Goal: Task Accomplishment & Management: Manage account settings

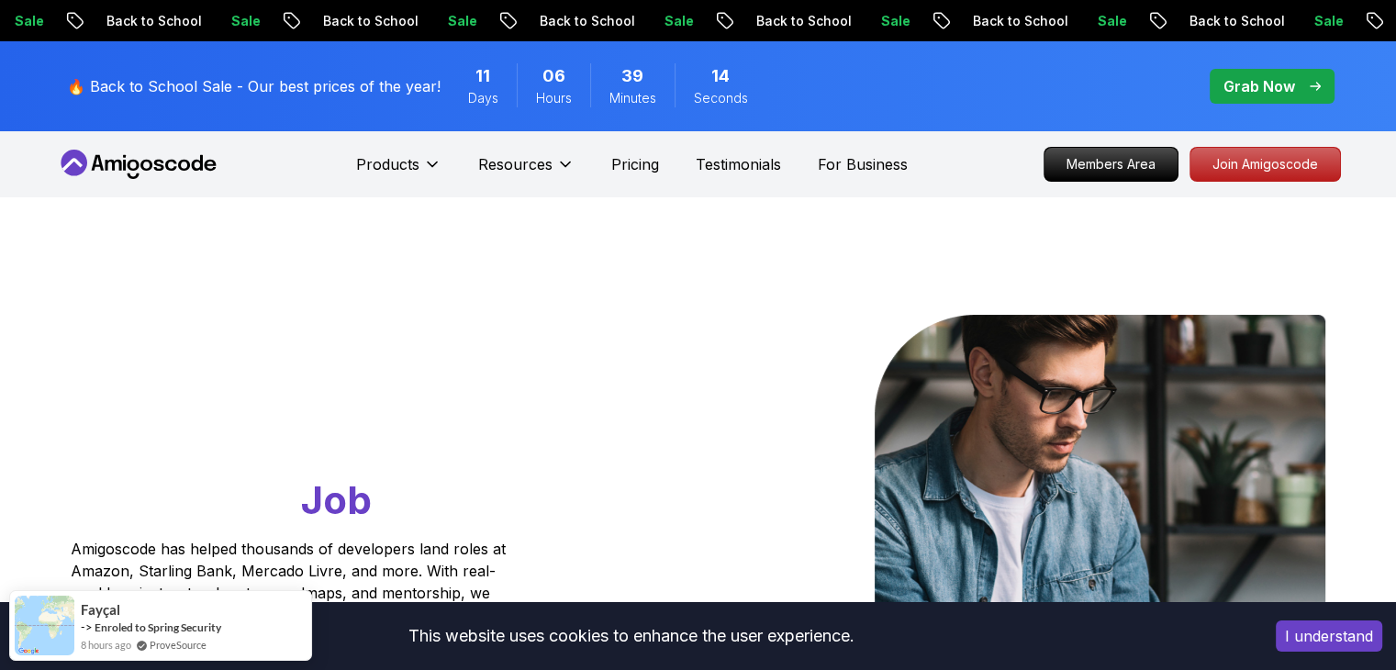
click at [1333, 628] on button "I understand" at bounding box center [1329, 635] width 106 height 31
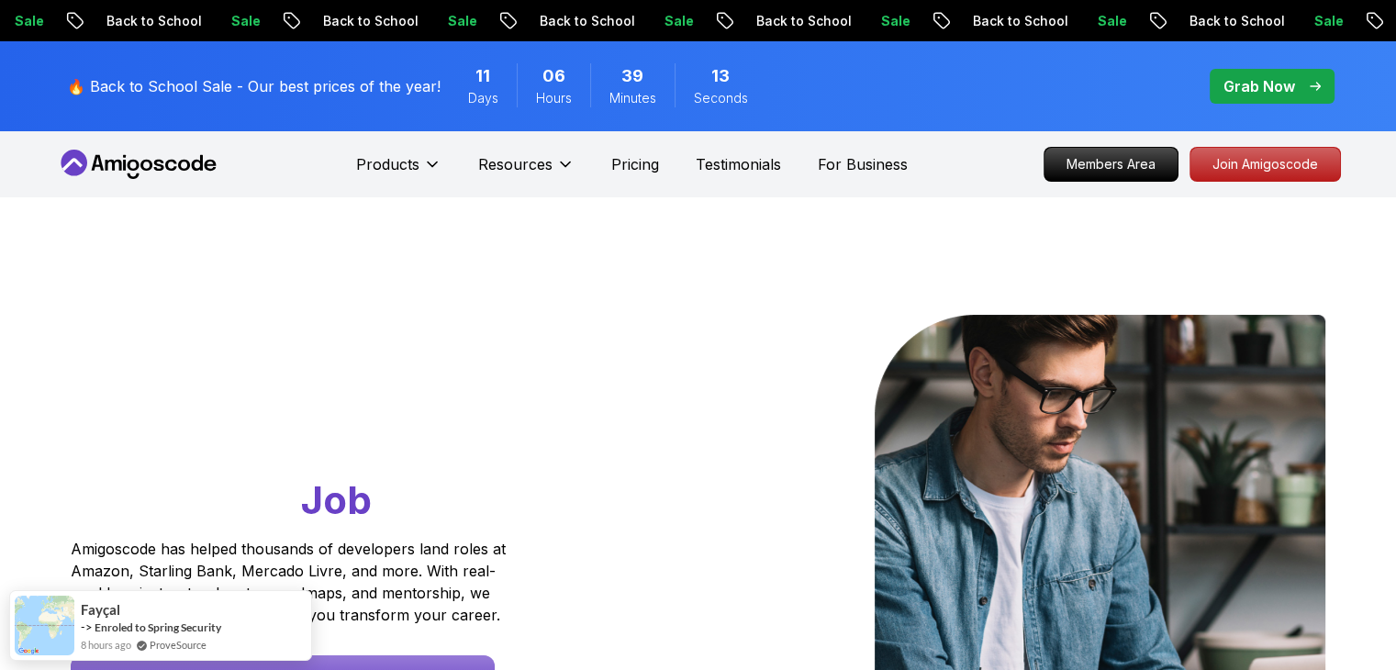
click at [123, 164] on icon at bounding box center [124, 165] width 3 height 11
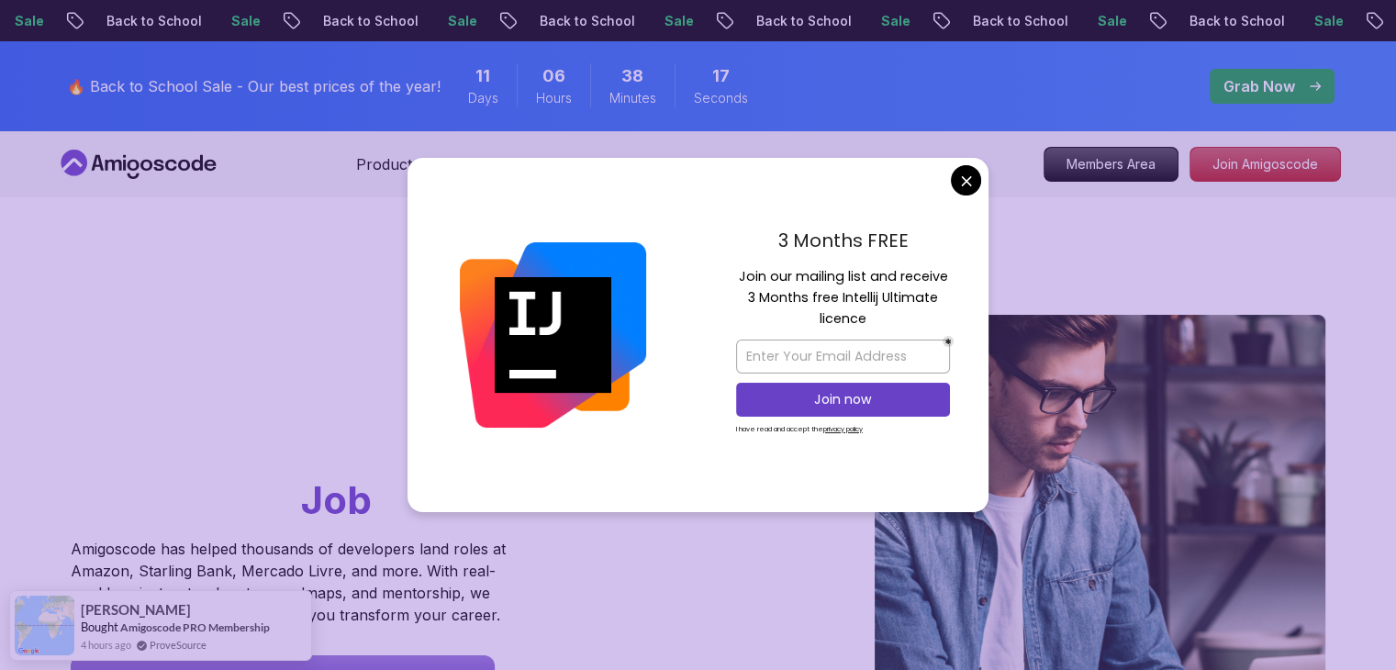
drag, startPoint x: 964, startPoint y: 190, endPoint x: 969, endPoint y: 181, distance: 10.7
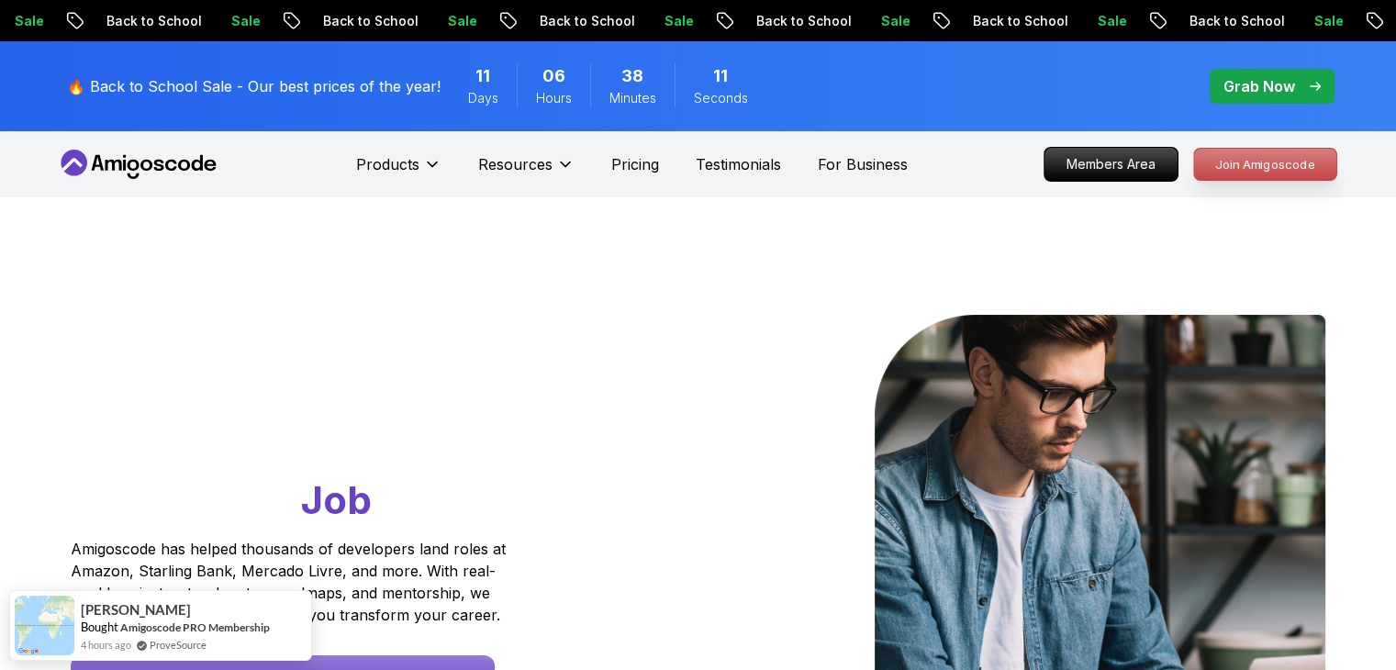
click at [1241, 168] on p "Join Amigoscode" at bounding box center [1265, 164] width 142 height 31
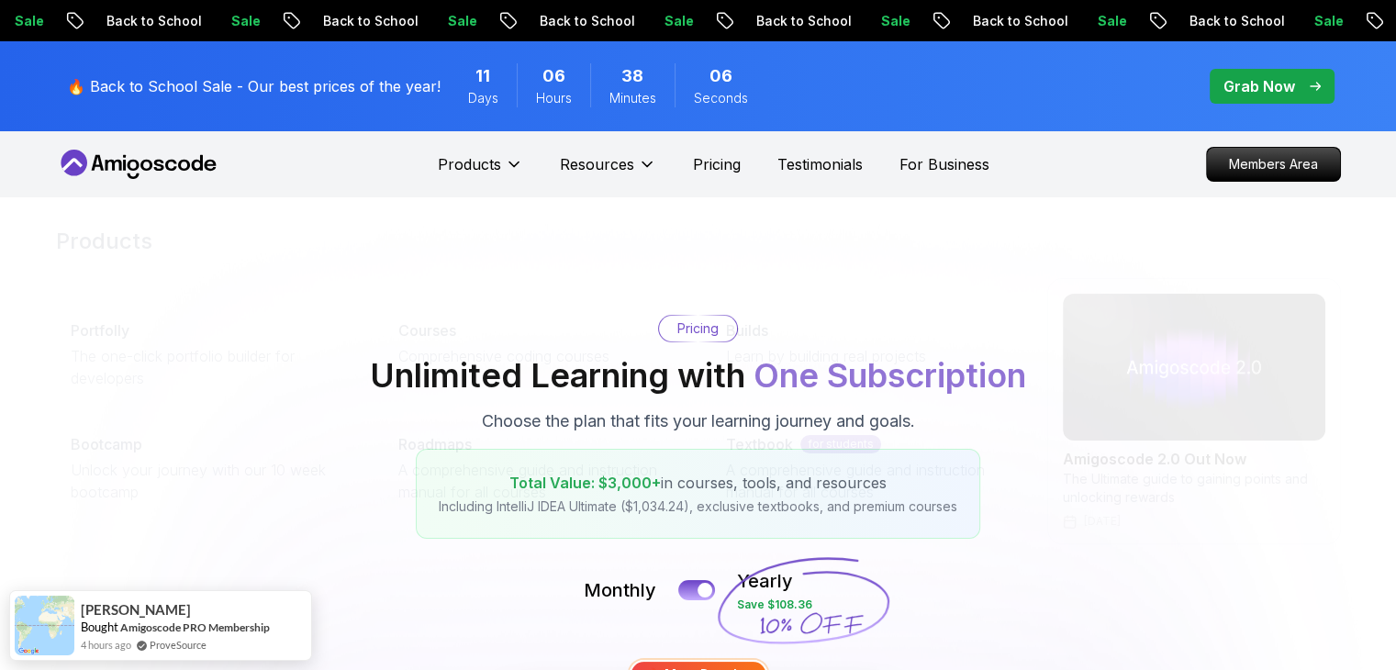
click at [162, 166] on icon at bounding box center [158, 165] width 10 height 11
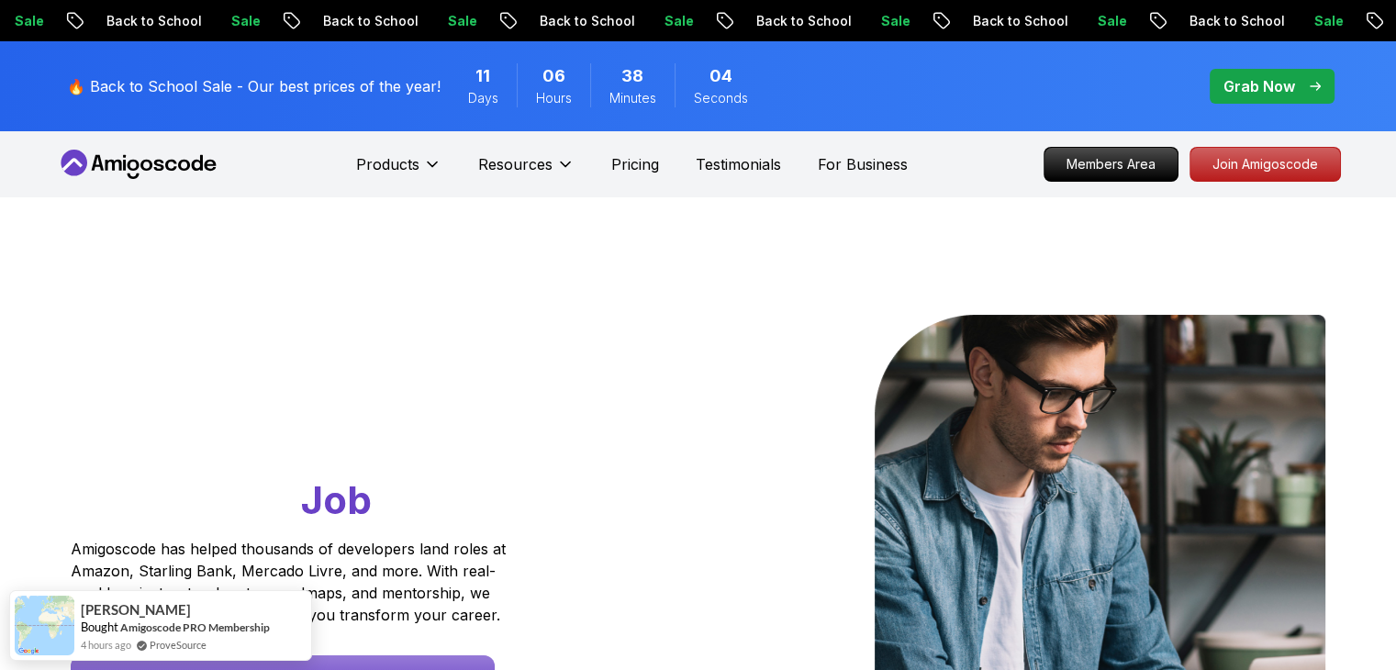
click at [135, 168] on icon at bounding box center [133, 165] width 12 height 11
click at [1319, 85] on icon "pre-order" at bounding box center [1315, 86] width 10 height 7
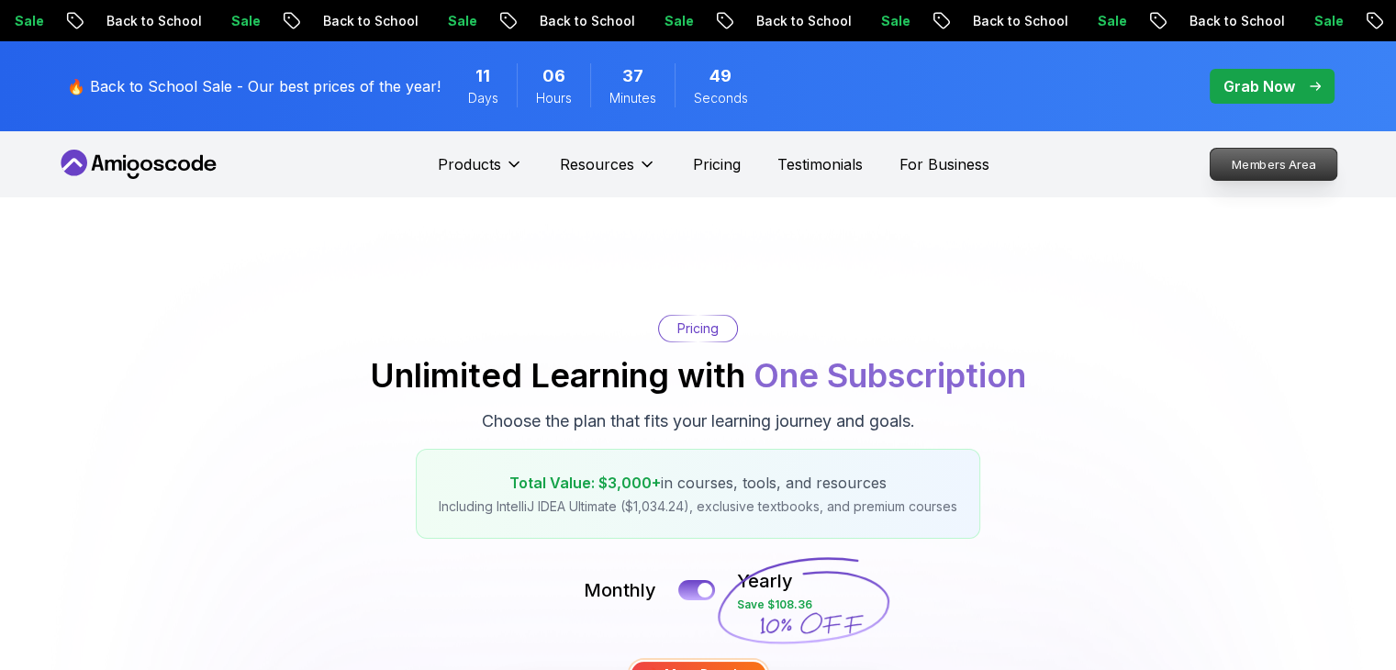
click at [1272, 162] on p "Members Area" at bounding box center [1273, 164] width 127 height 31
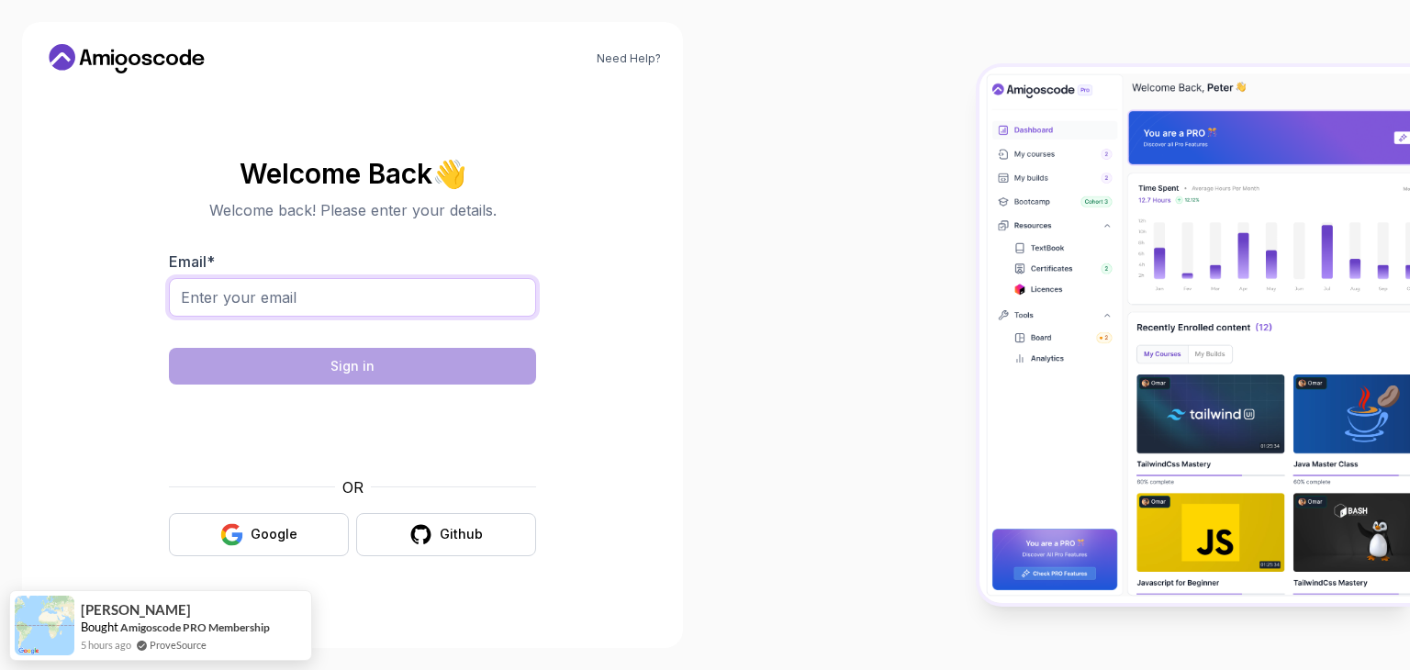
click at [334, 299] on input "Email *" at bounding box center [352, 297] width 367 height 39
type input "[EMAIL_ADDRESS][DOMAIN_NAME]"
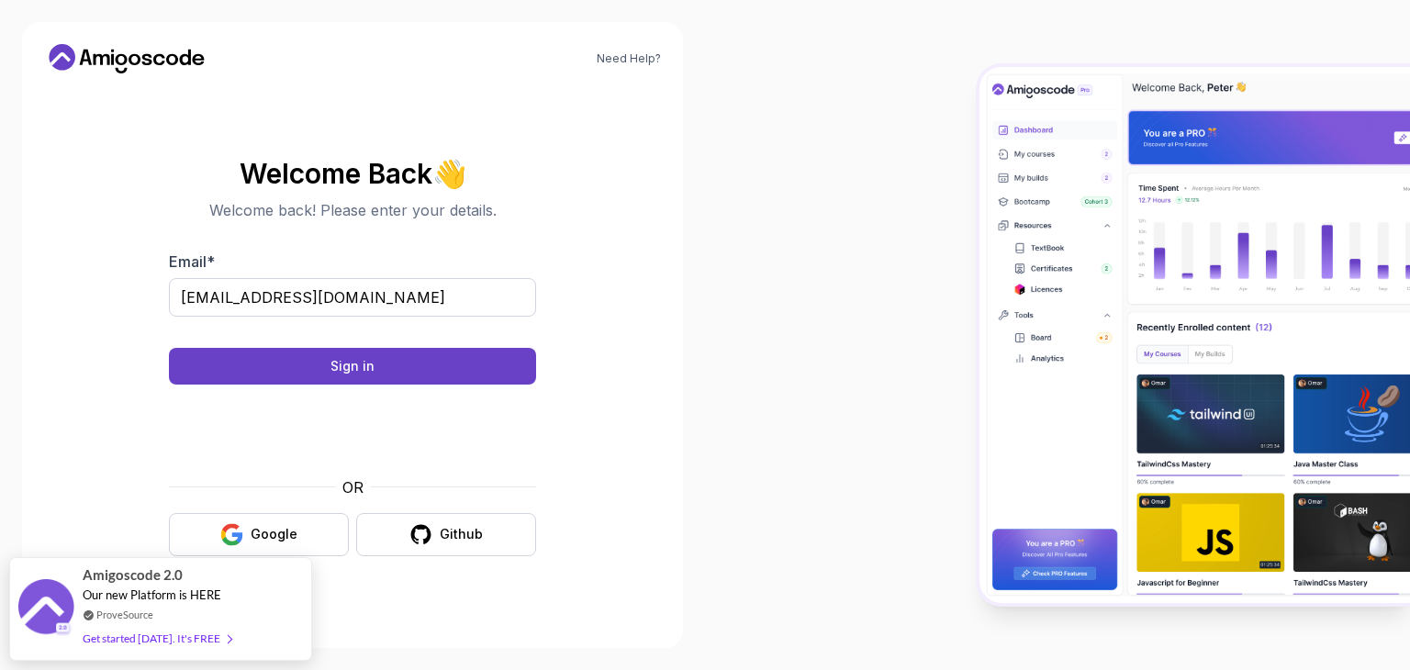
drag, startPoint x: 434, startPoint y: 365, endPoint x: 240, endPoint y: 340, distance: 195.2
click at [434, 365] on button "Sign in" at bounding box center [352, 366] width 367 height 37
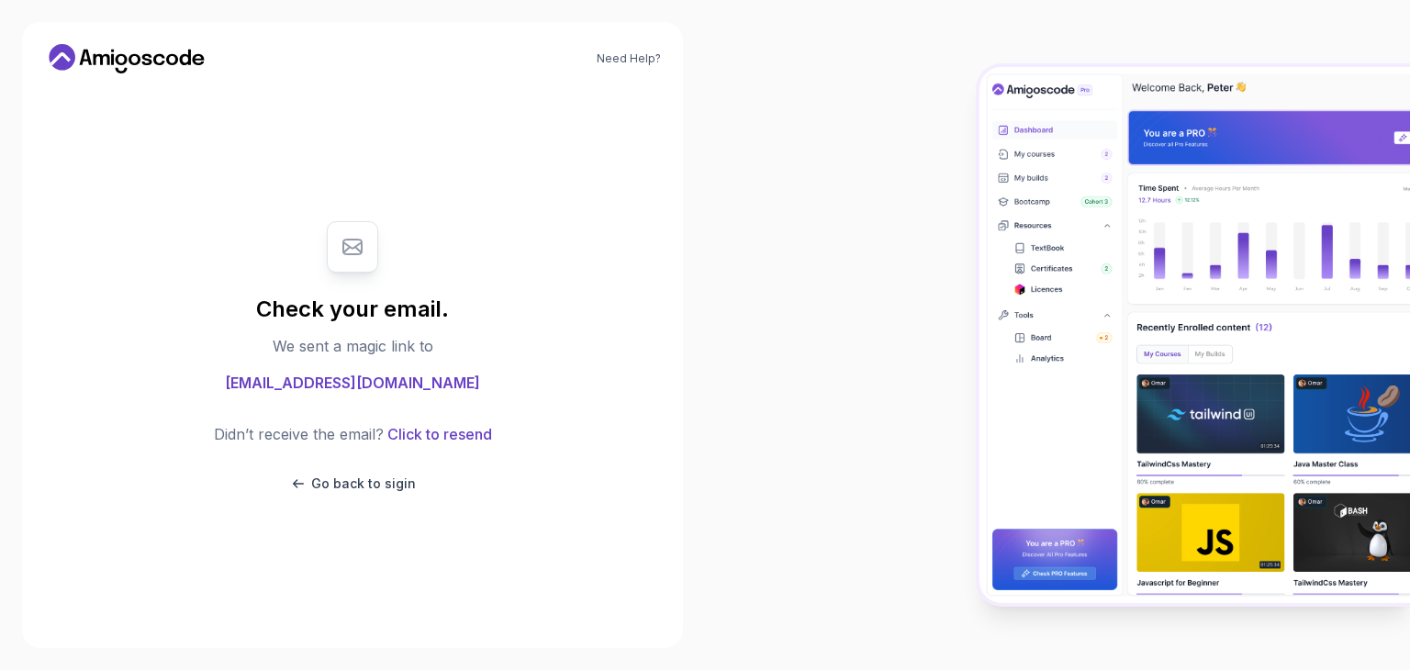
click at [82, 76] on div "Need Help? Check your email. We sent a magic link to [EMAIL_ADDRESS][DOMAIN_NAM…" at bounding box center [352, 335] width 661 height 626
click at [125, 61] on icon at bounding box center [126, 58] width 165 height 29
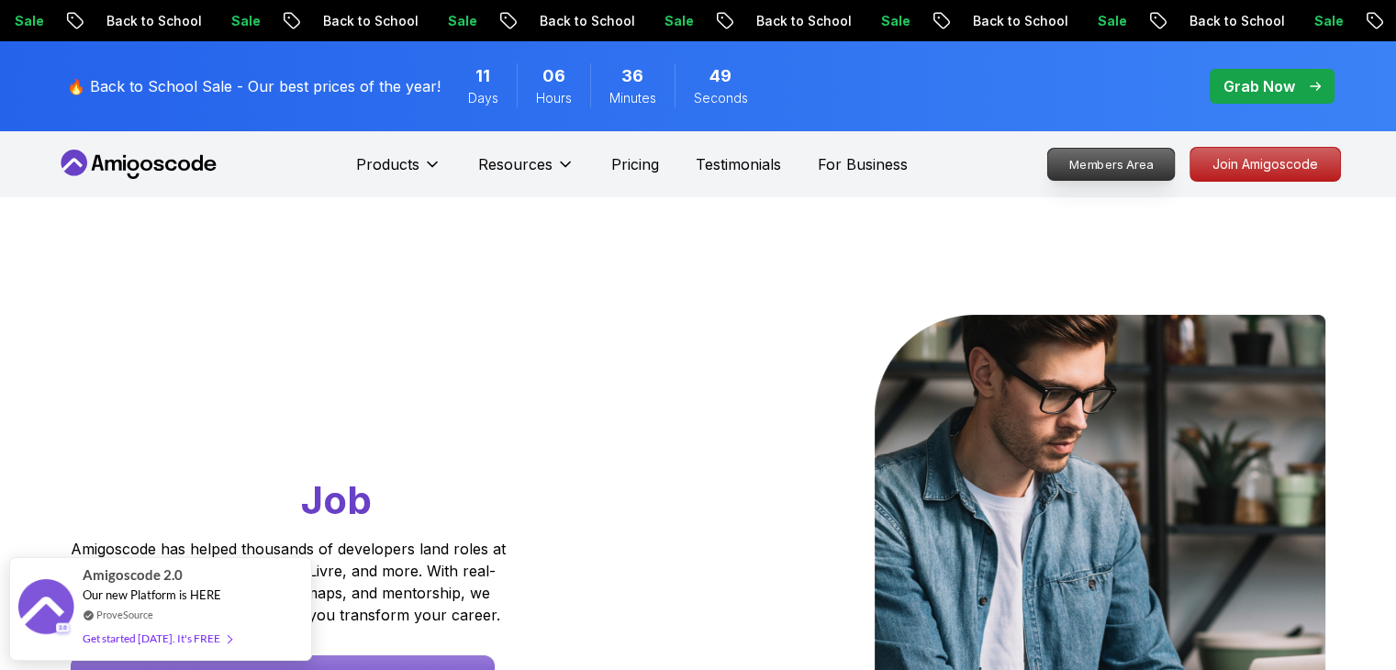
click at [1137, 170] on p "Members Area" at bounding box center [1110, 164] width 127 height 31
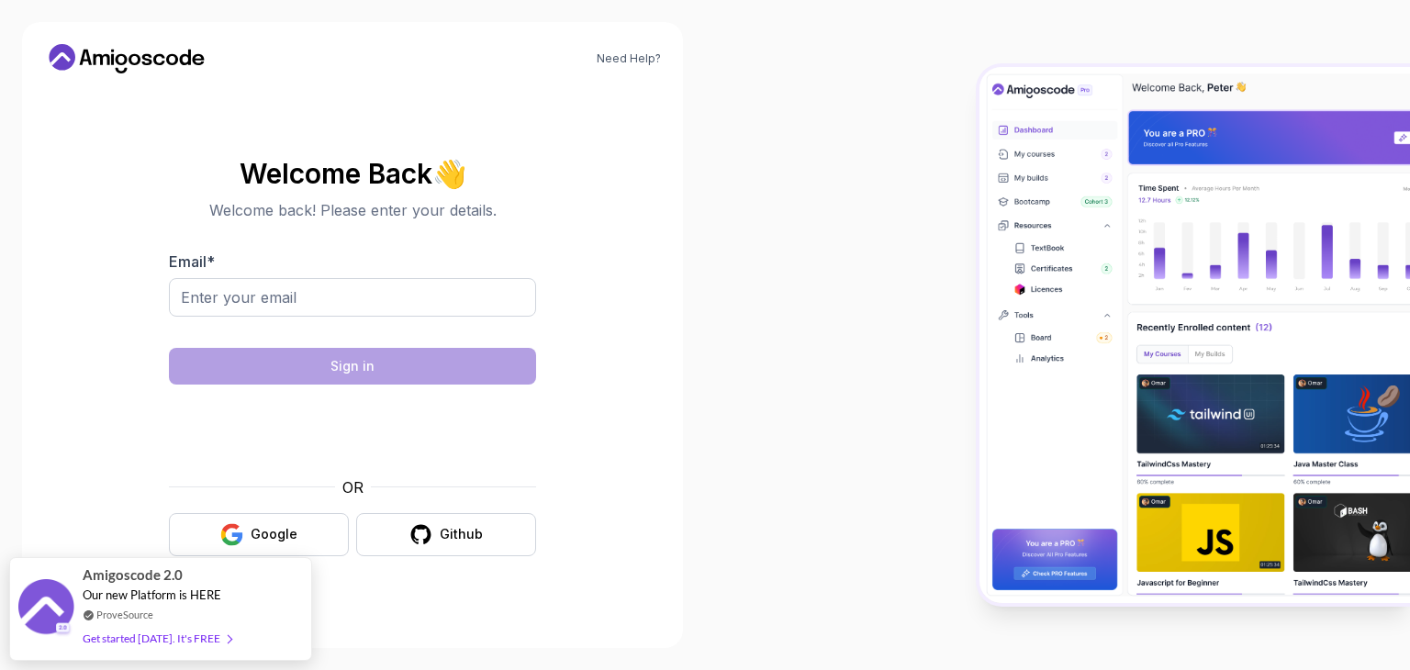
click at [118, 73] on icon at bounding box center [122, 71] width 12 height 6
